Goal: Task Accomplishment & Management: Use online tool/utility

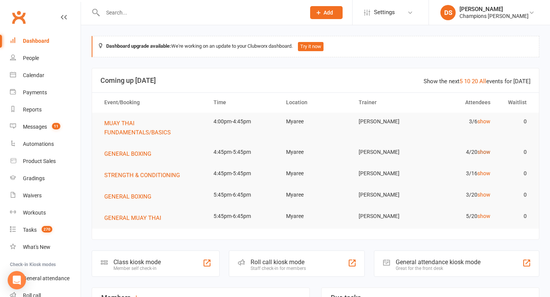
click at [486, 154] on link "show" at bounding box center [484, 152] width 13 height 6
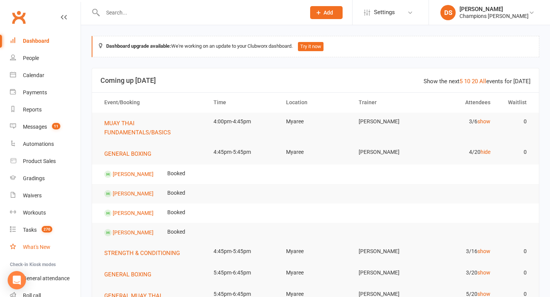
scroll to position [53, 0]
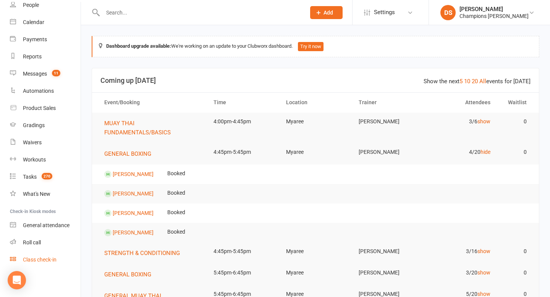
click at [54, 259] on div "Class check-in" at bounding box center [40, 260] width 34 height 6
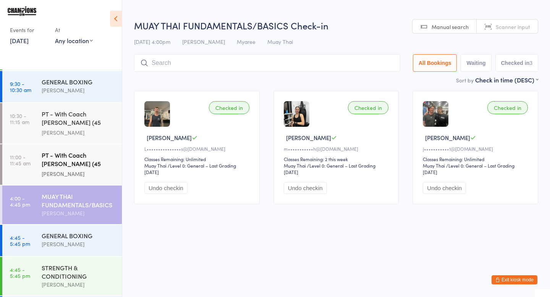
scroll to position [72, 0]
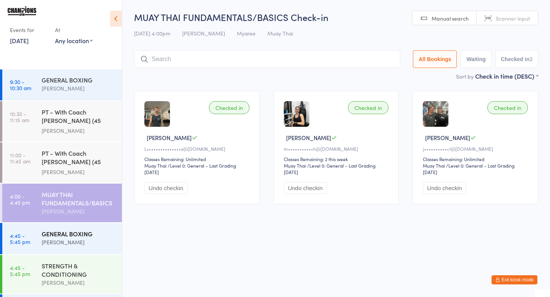
click at [96, 227] on div "GENERAL BOXING Duran Singh" at bounding box center [82, 238] width 80 height 30
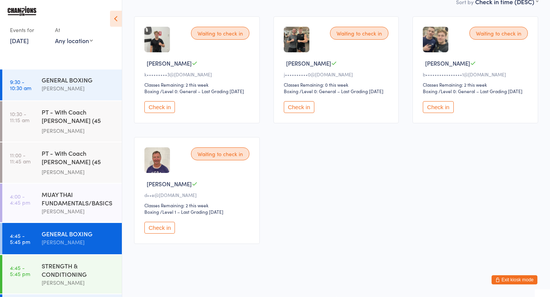
scroll to position [79, 0]
click at [165, 228] on button "Check in" at bounding box center [159, 228] width 31 height 12
click at [393, 158] on div "Waiting to check in Kai B k•••••••••3@gmail.com Classes Remaining: 2 this week …" at bounding box center [336, 130] width 418 height 241
click at [434, 111] on button "Check in" at bounding box center [438, 107] width 31 height 12
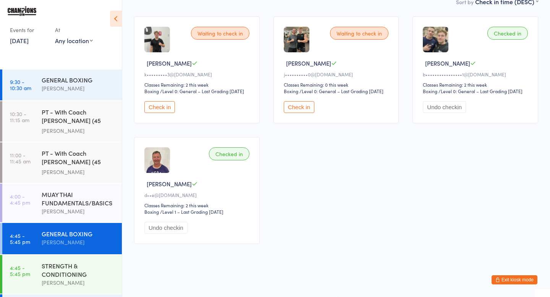
click at [499, 280] on icon "button" at bounding box center [498, 280] width 5 height 5
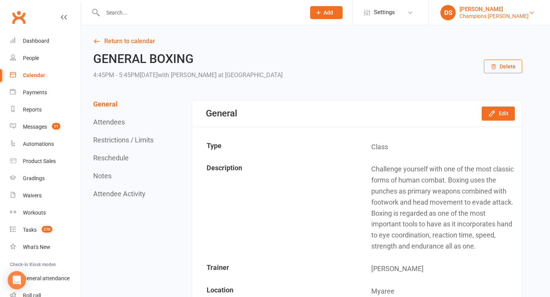
click at [487, 19] on link "[PERSON_NAME] [PERSON_NAME] Champions [PERSON_NAME]" at bounding box center [490, 12] width 98 height 15
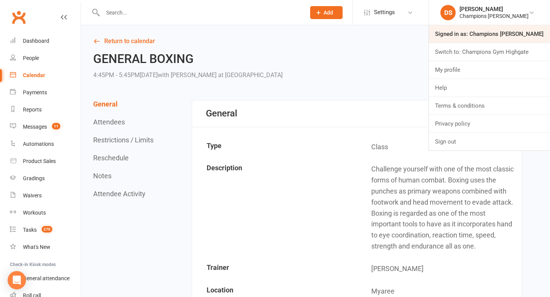
click at [523, 33] on link "Signed in as: Champions [PERSON_NAME]" at bounding box center [489, 34] width 121 height 18
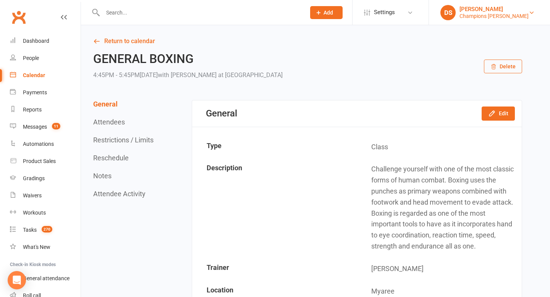
click at [491, 19] on link "[PERSON_NAME] [PERSON_NAME] Champions [PERSON_NAME]" at bounding box center [490, 12] width 98 height 15
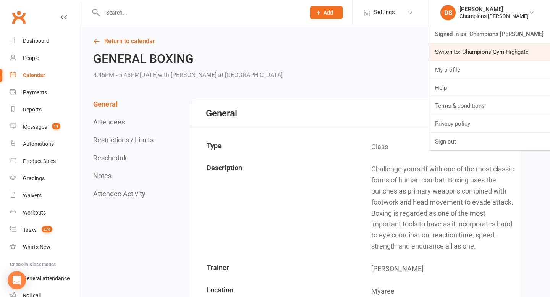
click at [495, 52] on link "Switch to: Champions Gym Highgate" at bounding box center [489, 52] width 121 height 18
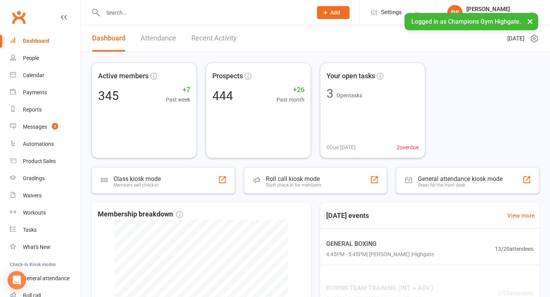
click at [263, 15] on input "text" at bounding box center [203, 12] width 207 height 11
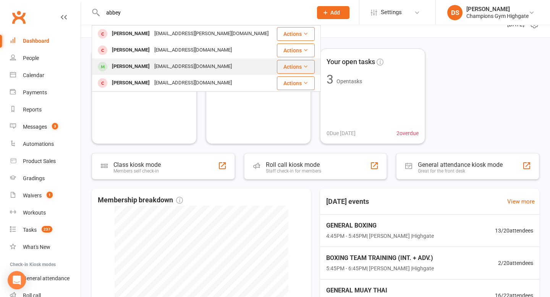
scroll to position [15, 0]
type input "abbey"
click at [144, 66] on div "[PERSON_NAME]" at bounding box center [131, 66] width 42 height 11
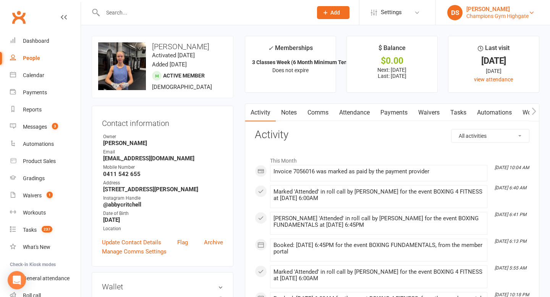
click at [484, 16] on div "Champions Gym Highgate" at bounding box center [498, 16] width 62 height 7
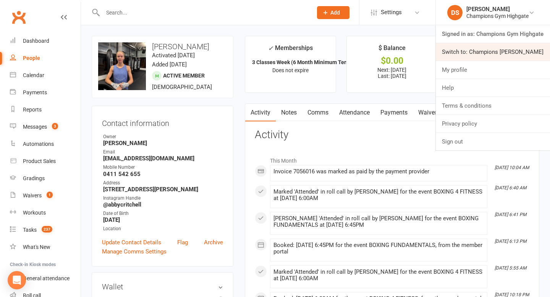
click at [525, 55] on link "Switch to: Champions [PERSON_NAME]" at bounding box center [493, 52] width 114 height 18
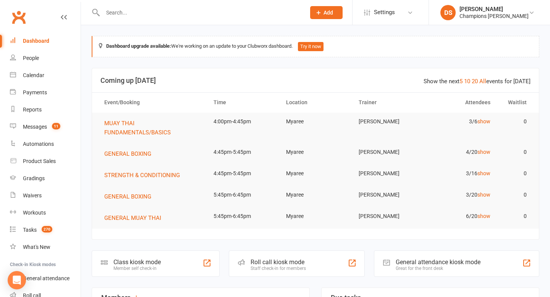
click at [485, 156] on td "4/20 show" at bounding box center [460, 152] width 73 height 18
click at [486, 154] on link "show" at bounding box center [484, 152] width 13 height 6
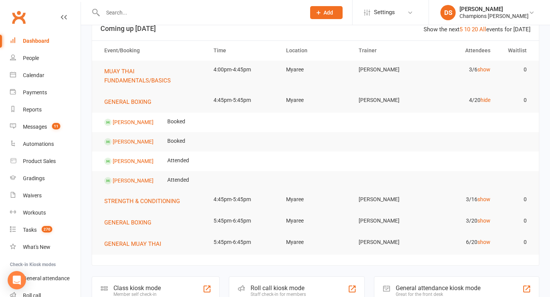
scroll to position [53, 0]
click at [491, 220] on td "3/20 show" at bounding box center [460, 220] width 73 height 18
click at [470, 27] on link "10" at bounding box center [467, 28] width 6 height 7
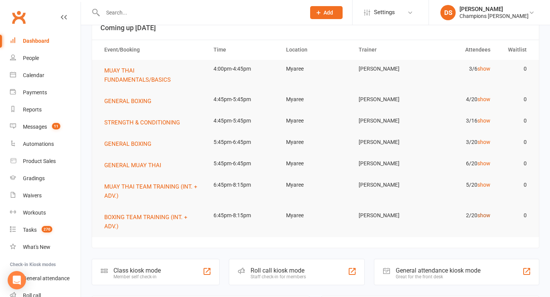
click at [481, 213] on link "show" at bounding box center [484, 215] width 13 height 6
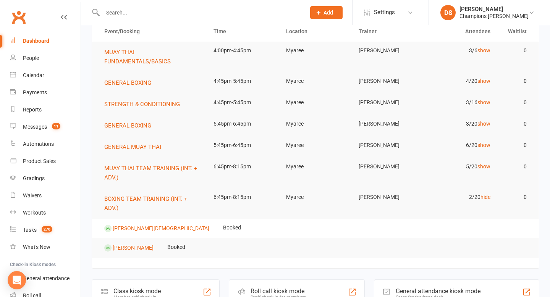
scroll to position [107, 0]
